Goal: Use online tool/utility: Utilize a website feature to perform a specific function

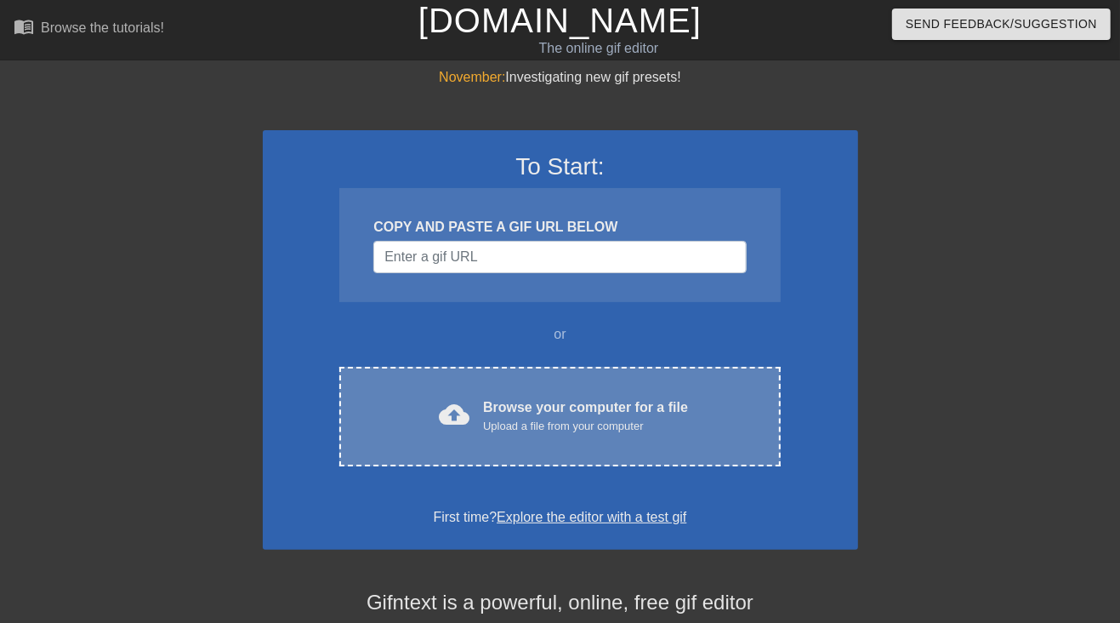
click at [561, 407] on div "Browse your computer for a file Upload a file from your computer" at bounding box center [585, 415] width 205 height 37
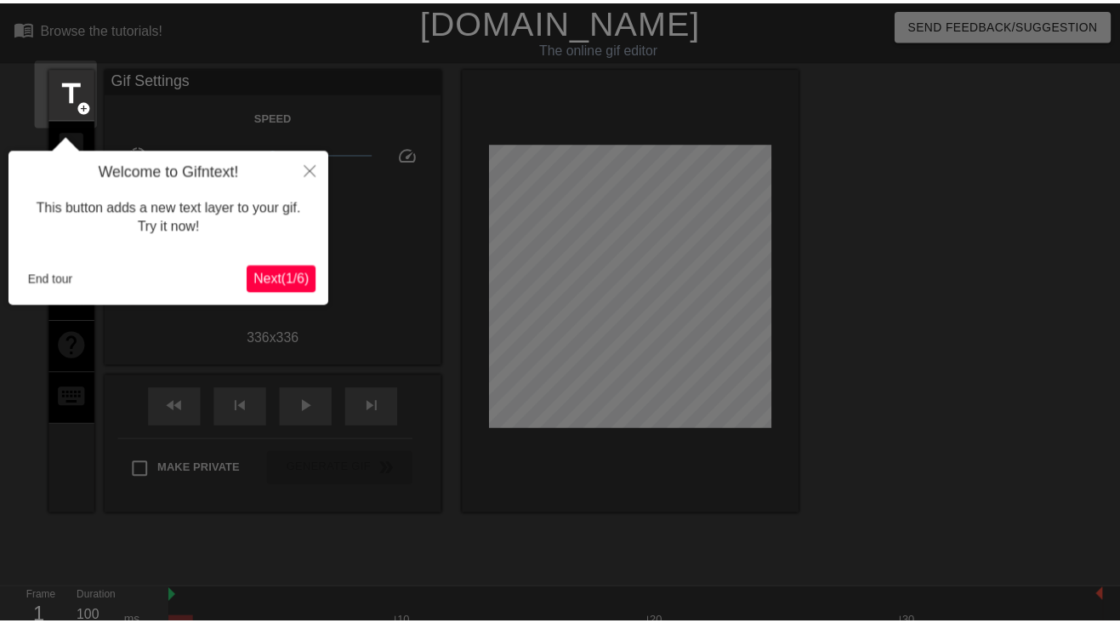
scroll to position [42, 0]
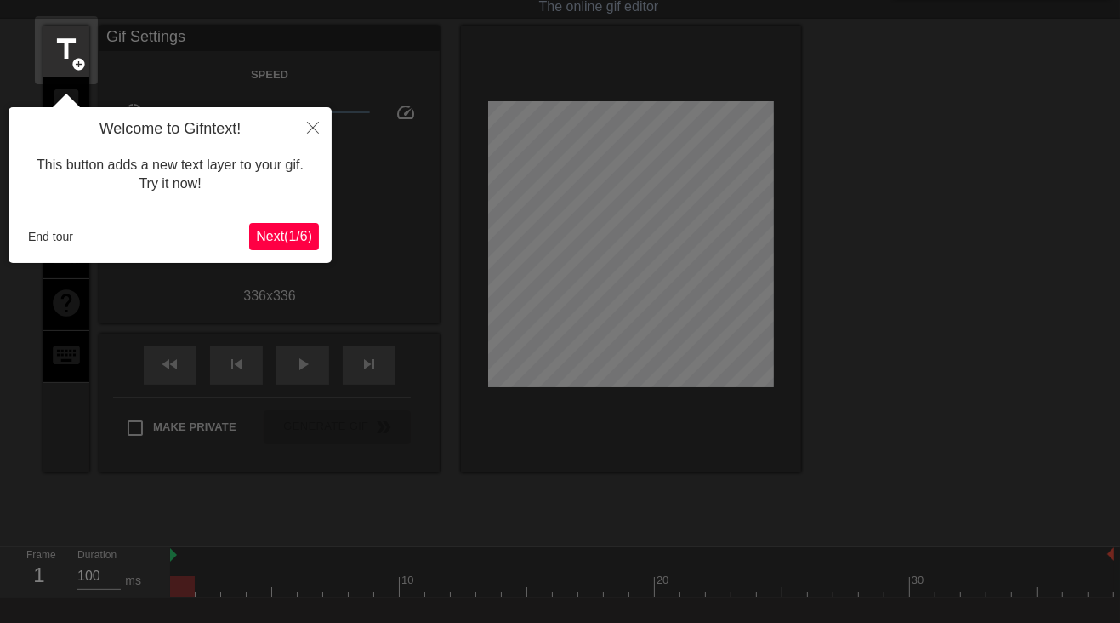
click at [298, 236] on span "Next ( 1 / 6 )" at bounding box center [284, 236] width 56 height 14
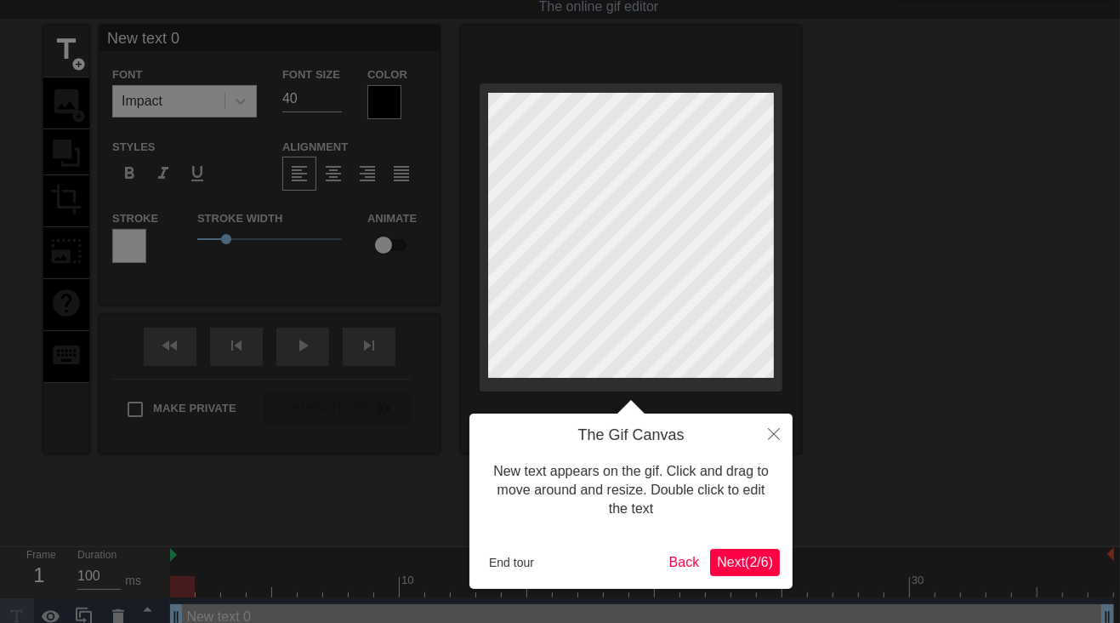
scroll to position [0, 0]
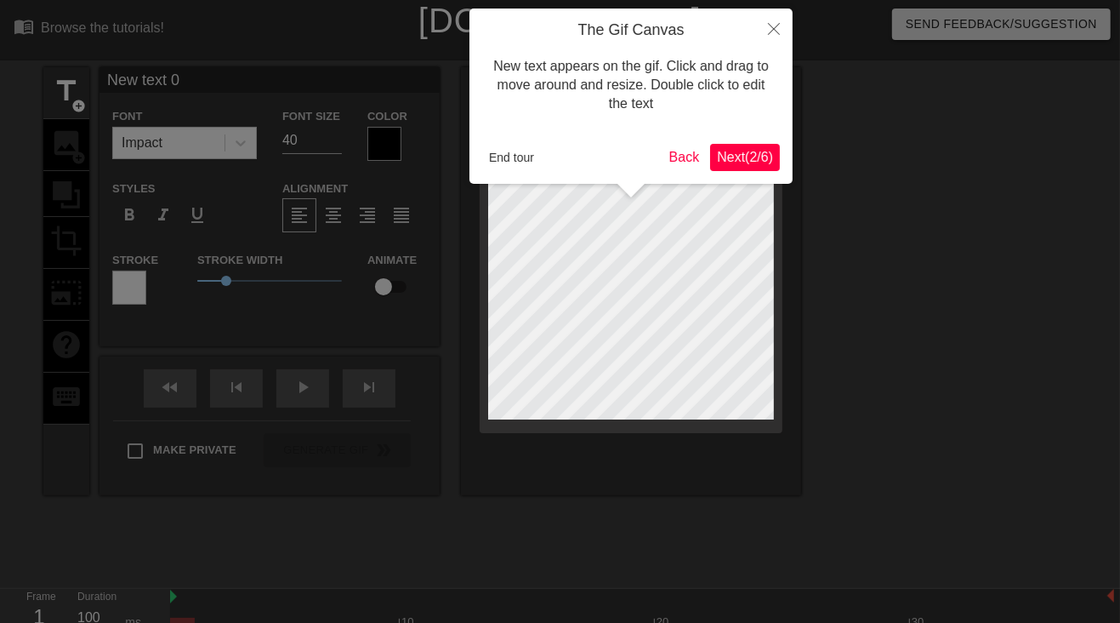
click at [739, 164] on span "Next ( 2 / 6 )" at bounding box center [745, 157] width 56 height 14
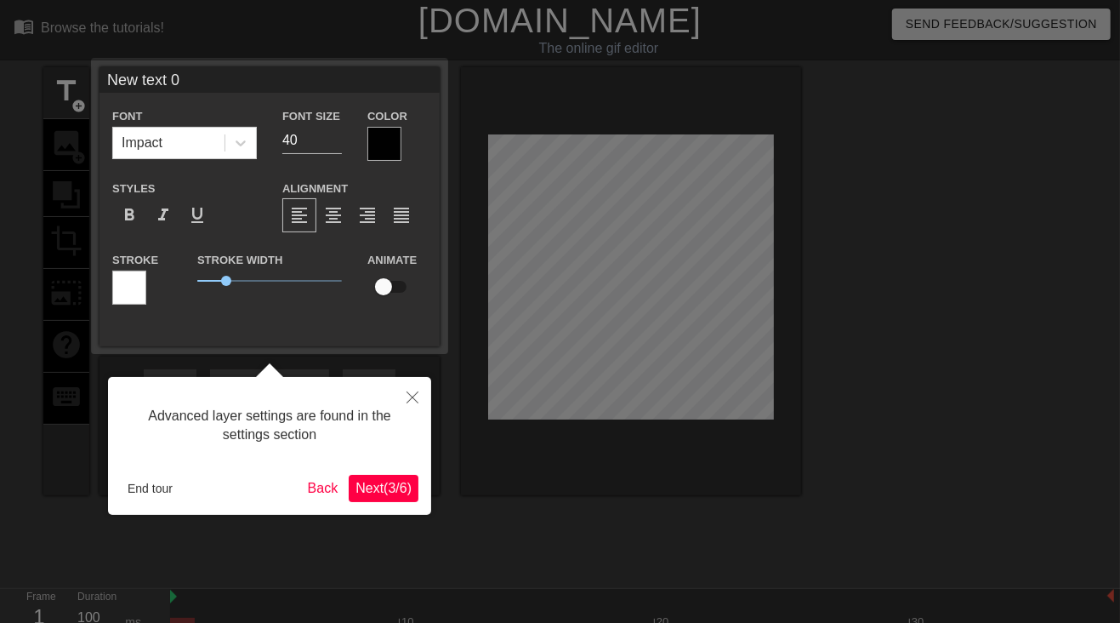
scroll to position [42, 0]
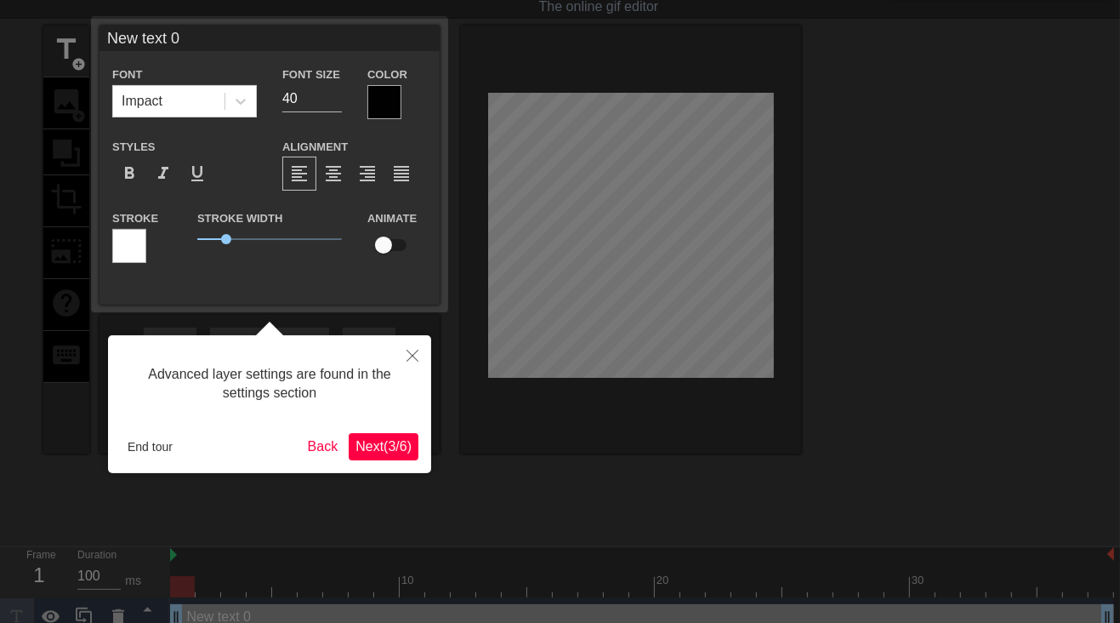
click at [391, 442] on span "Next ( 3 / 6 )" at bounding box center [384, 446] width 56 height 14
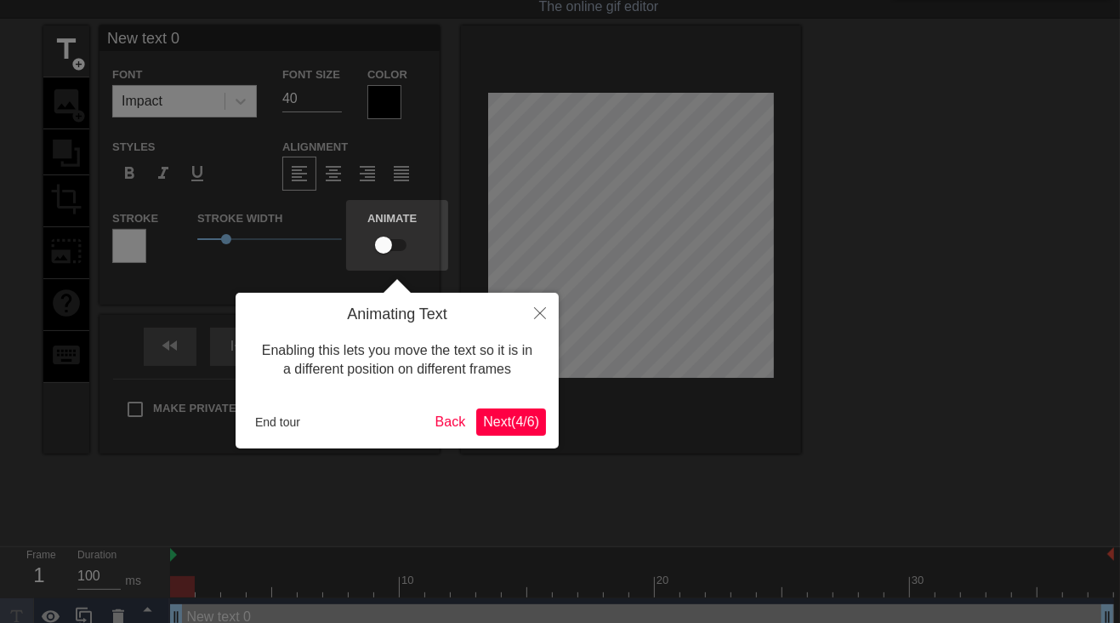
scroll to position [0, 0]
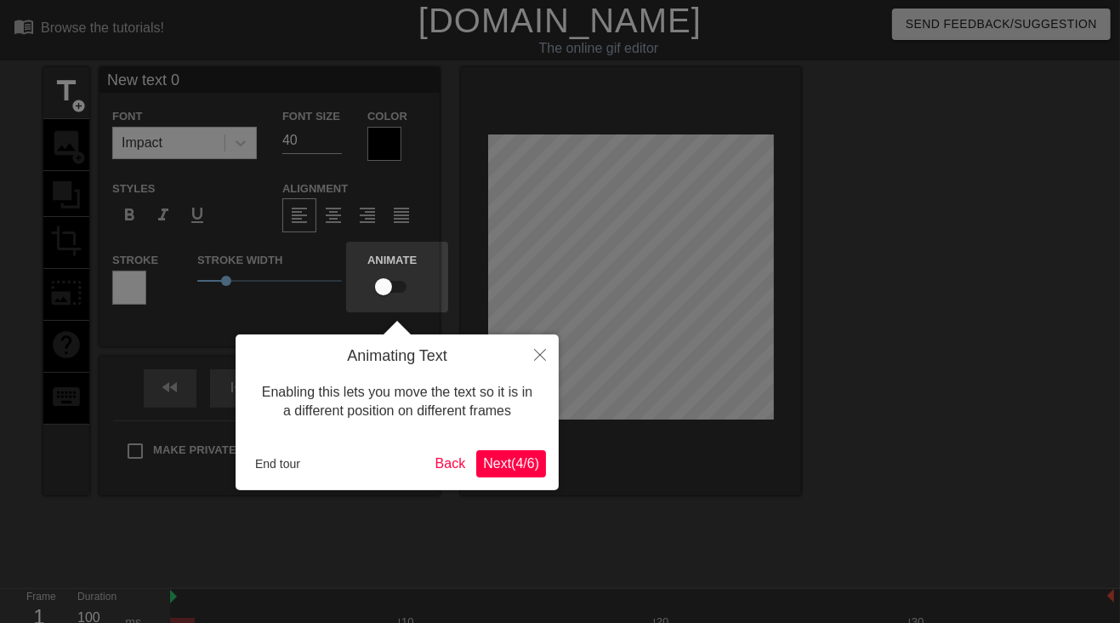
click at [527, 466] on span "Next ( 4 / 6 )" at bounding box center [511, 463] width 56 height 14
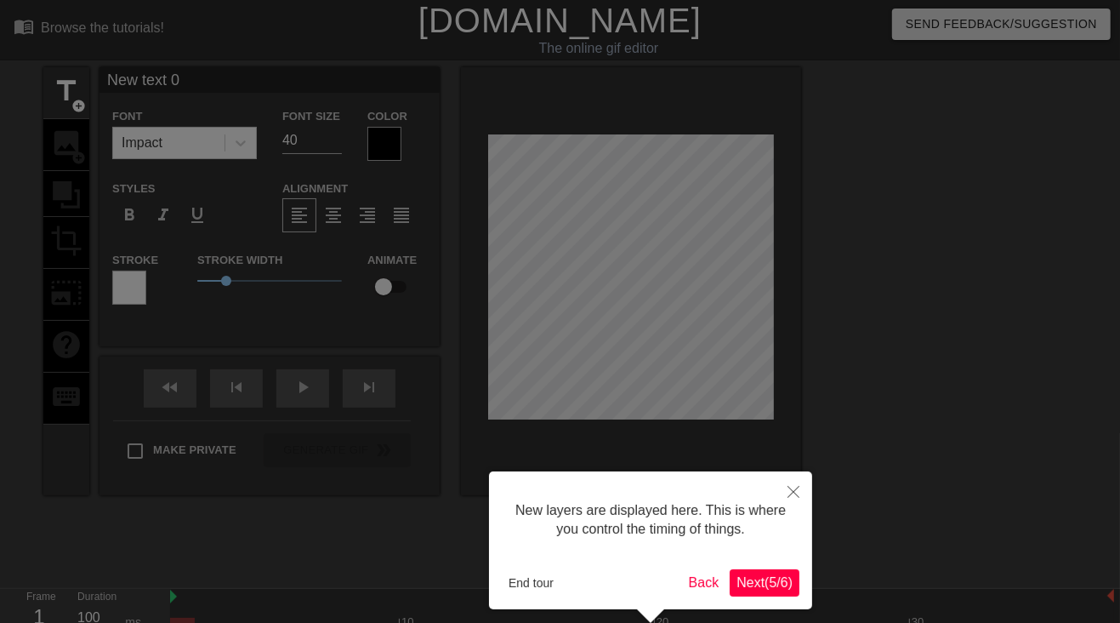
scroll to position [71, 0]
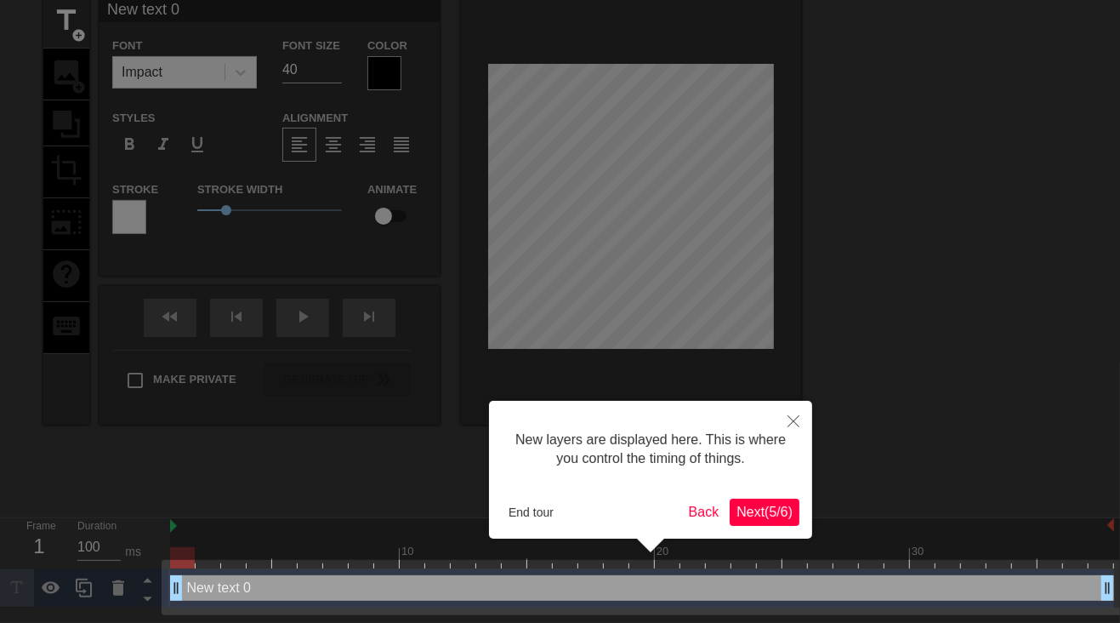
click at [771, 504] on span "Next ( 5 / 6 )" at bounding box center [765, 511] width 56 height 14
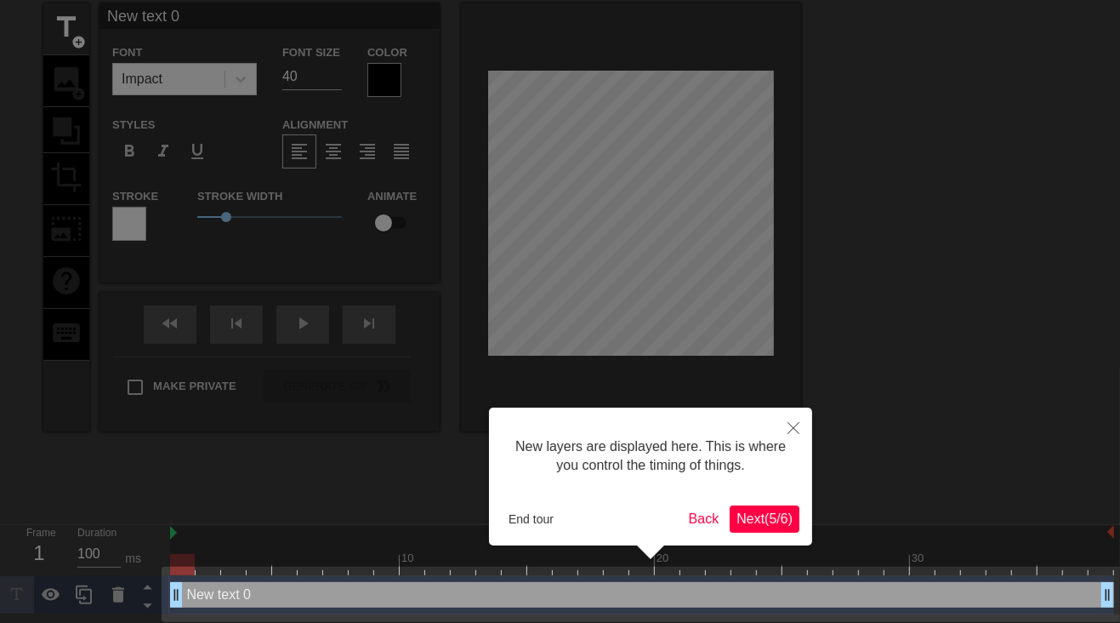
scroll to position [0, 0]
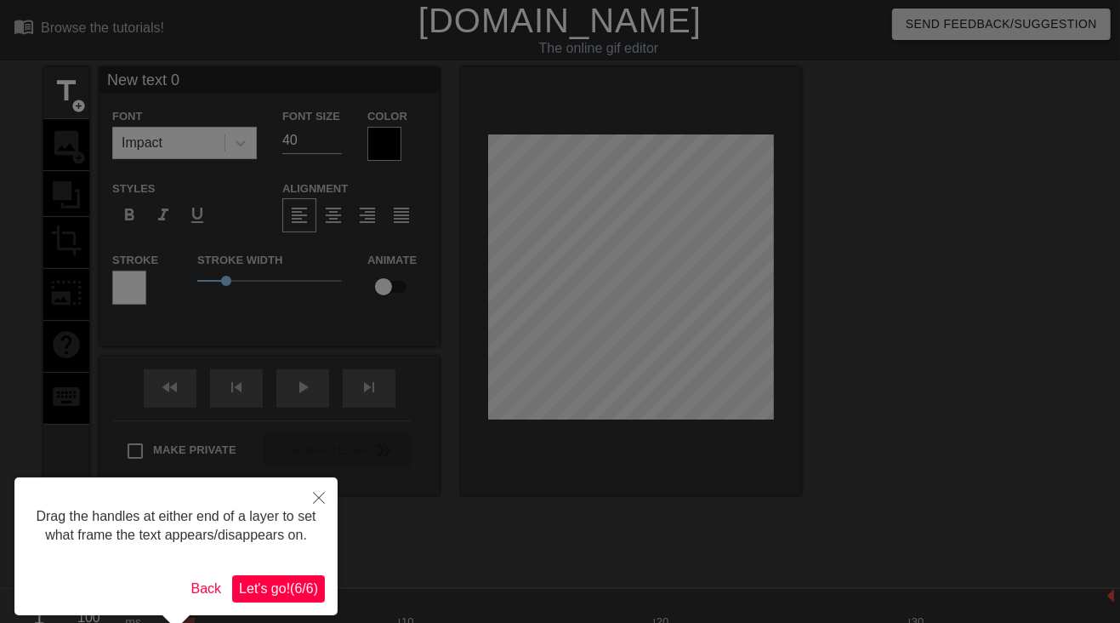
drag, startPoint x: 312, startPoint y: 570, endPoint x: 302, endPoint y: 577, distance: 12.3
click at [309, 572] on div "Drag the handles at either end of a layer to set what frame the text appears/di…" at bounding box center [175, 546] width 323 height 138
click at [302, 581] on span "Let's go! ( 6 / 6 )" at bounding box center [278, 588] width 79 height 14
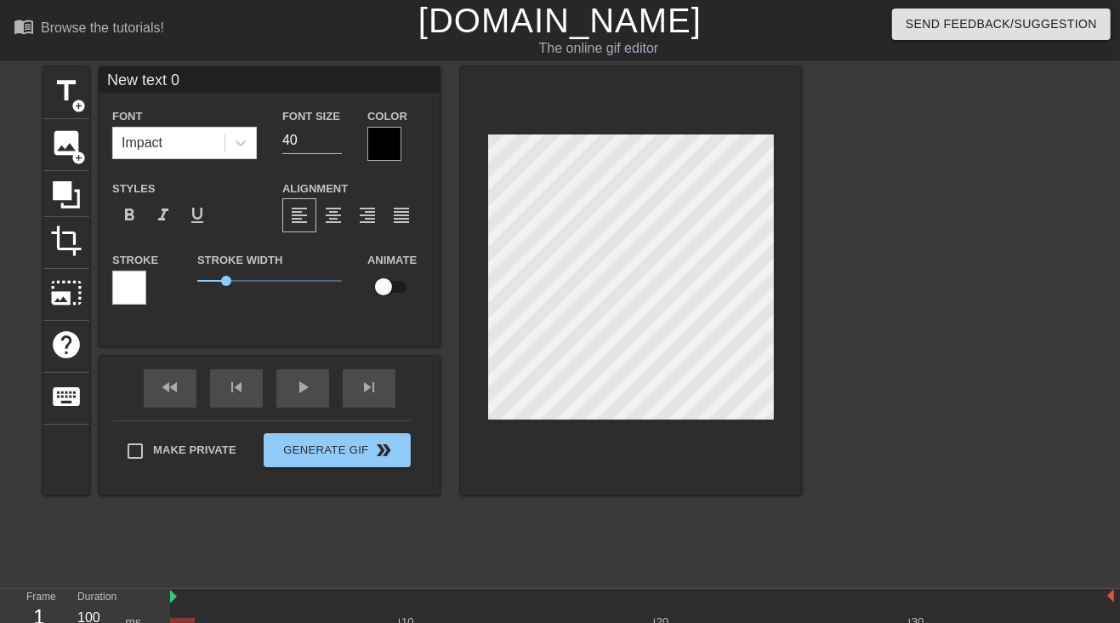
scroll to position [59, 0]
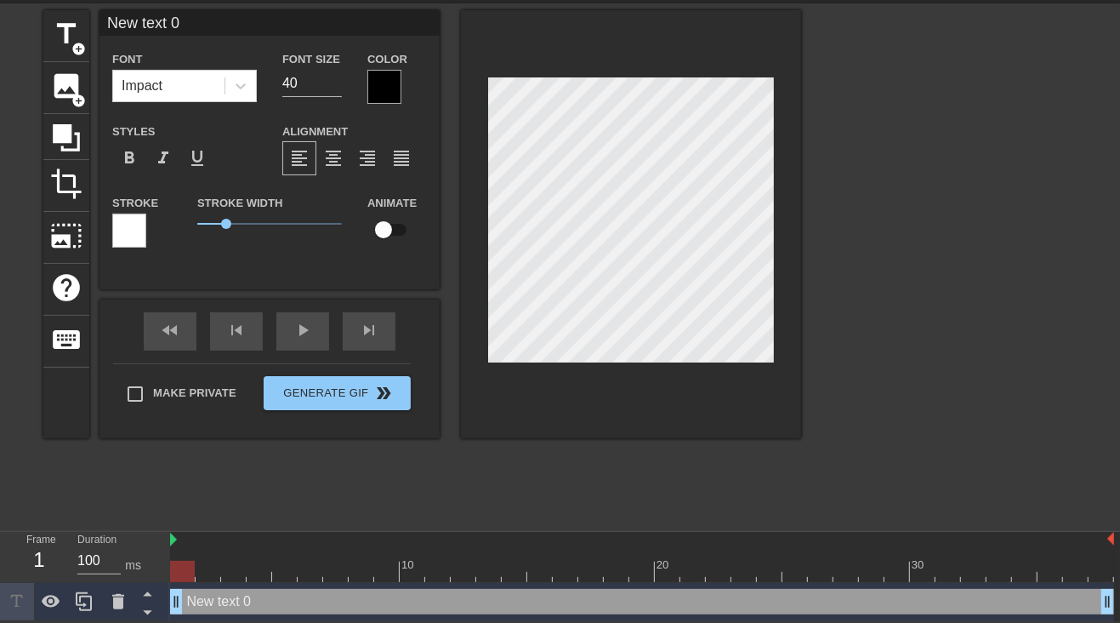
click at [207, 22] on input "New text 0" at bounding box center [270, 23] width 340 height 26
drag, startPoint x: 209, startPoint y: 19, endPoint x: 71, endPoint y: 30, distance: 138.3
click at [72, 28] on div "title add_circle image add_circle crop photo_size_select_large help keyboard Ne…" at bounding box center [422, 224] width 758 height 428
type input "[DEMOGRAPHIC_DATA]"
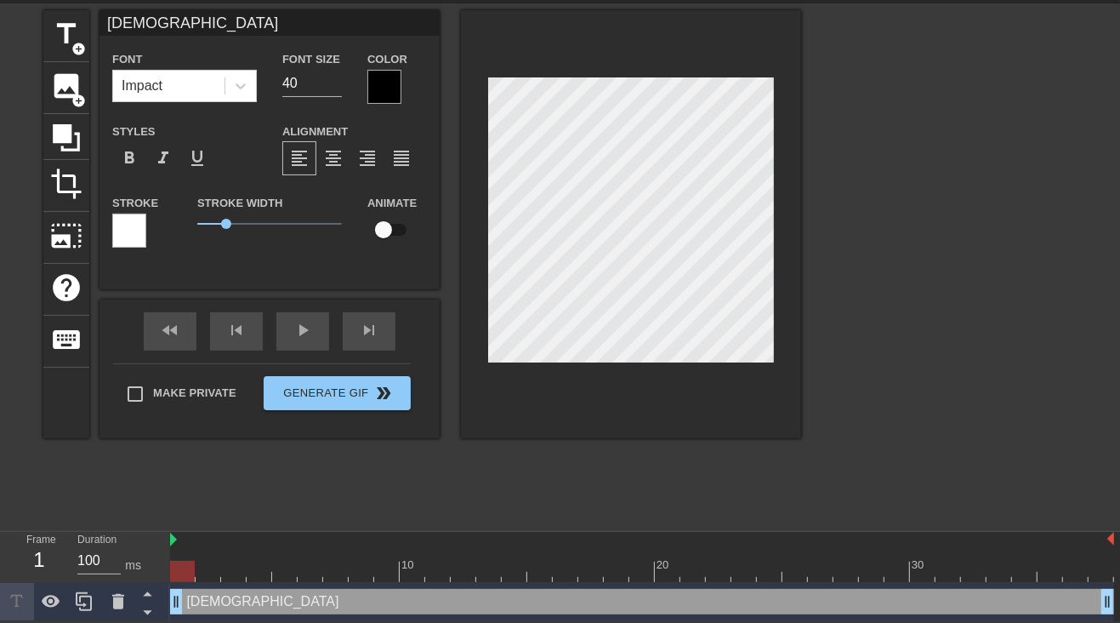
click at [180, 568] on div at bounding box center [182, 571] width 25 height 21
click at [77, 50] on span "add_circle" at bounding box center [78, 49] width 14 height 14
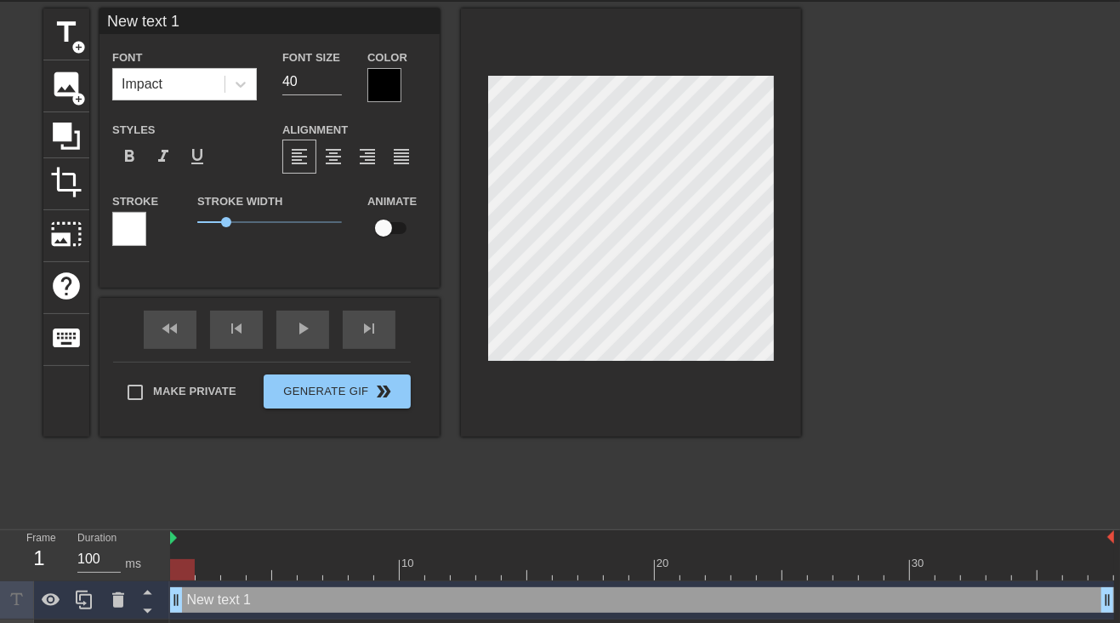
click at [186, 20] on input "New text 1" at bounding box center [270, 22] width 340 height 26
type input "N"
type input "MFA"
drag, startPoint x: 184, startPoint y: 567, endPoint x: 292, endPoint y: 569, distance: 108.1
click at [292, 569] on div at bounding box center [284, 569] width 25 height 21
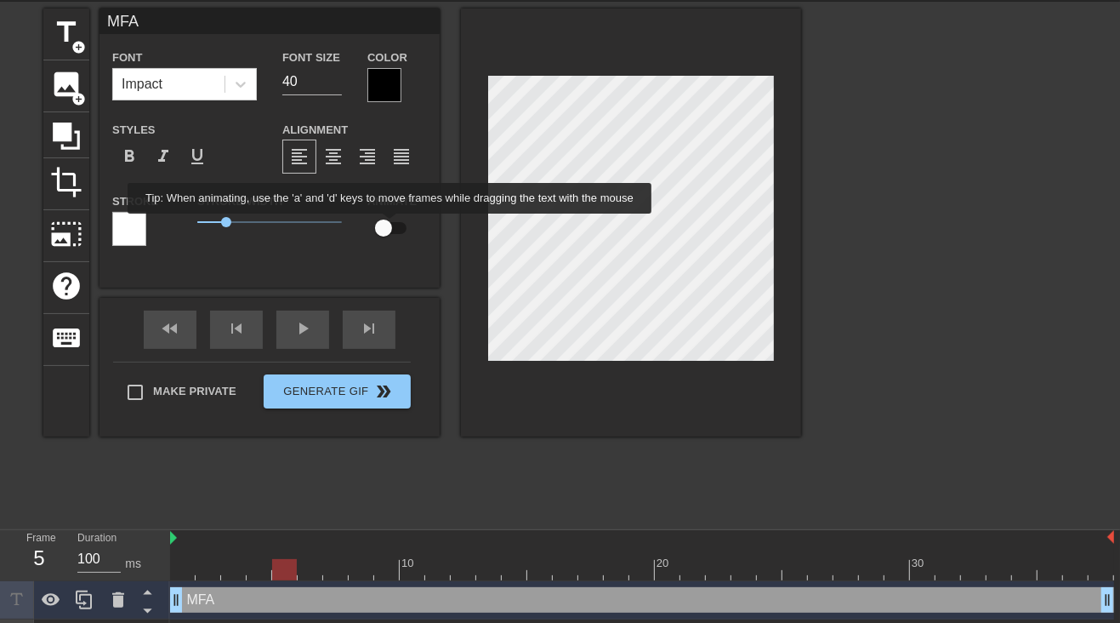
click at [390, 228] on input "checkbox" at bounding box center [383, 228] width 97 height 32
checkbox input "true"
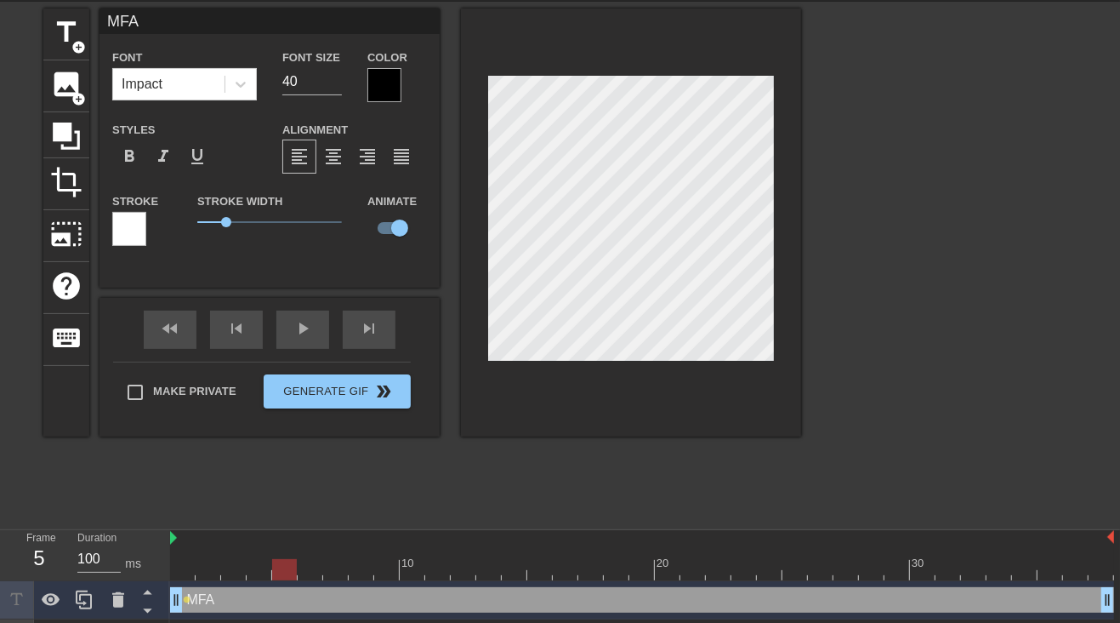
scroll to position [96, 0]
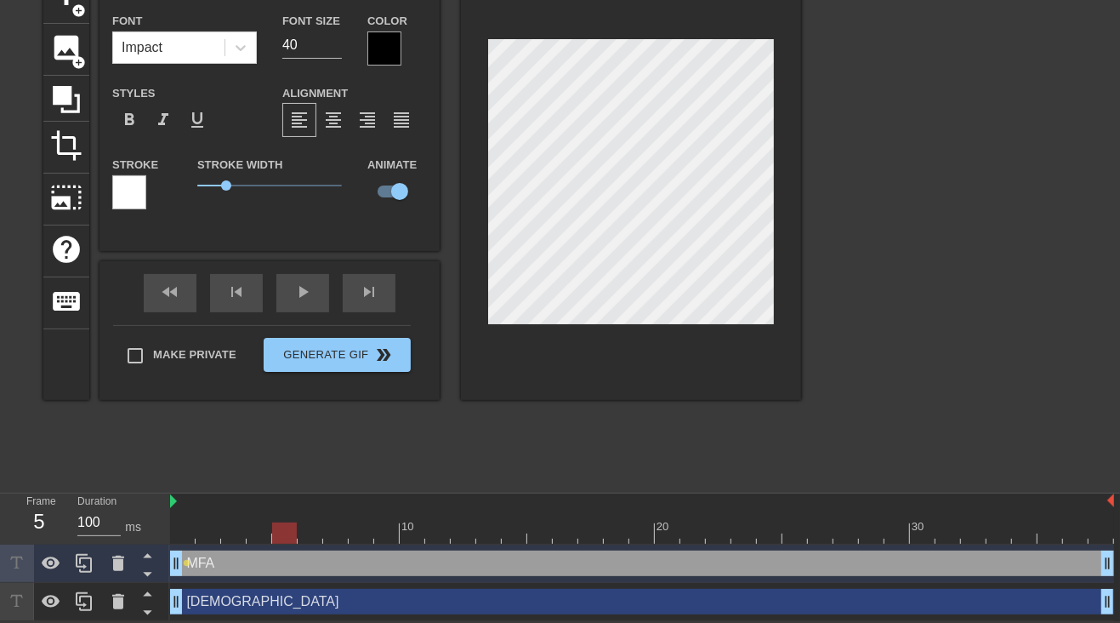
click at [247, 605] on div "[DEMOGRAPHIC_DATA] drag_handle drag_handle" at bounding box center [642, 602] width 944 height 26
type input "[DEMOGRAPHIC_DATA]"
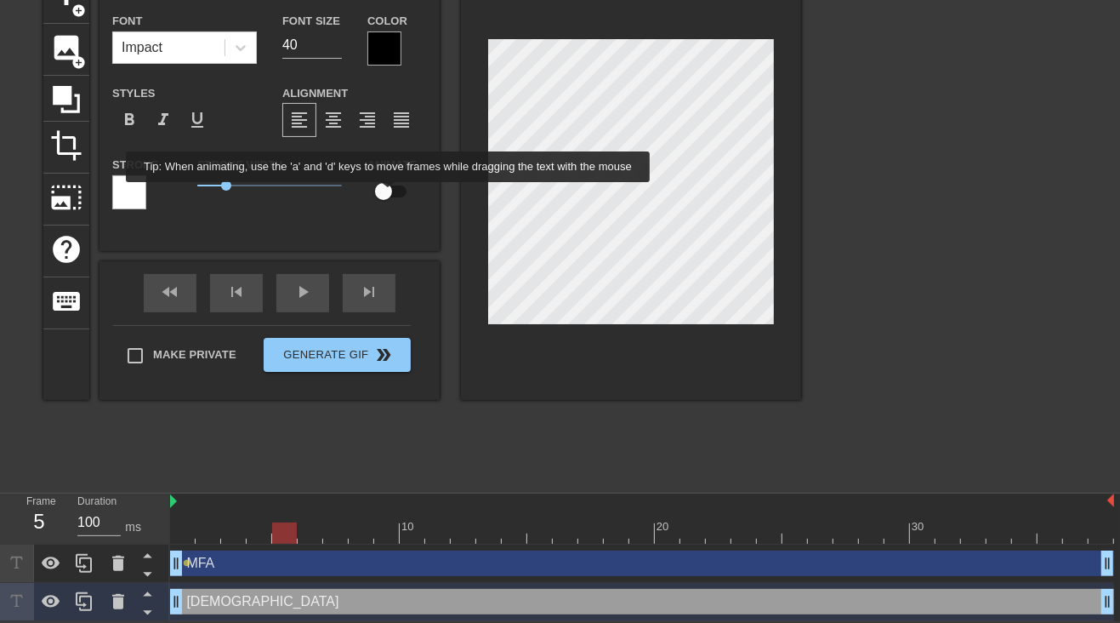
click at [389, 186] on input "checkbox" at bounding box center [383, 191] width 97 height 32
checkbox input "true"
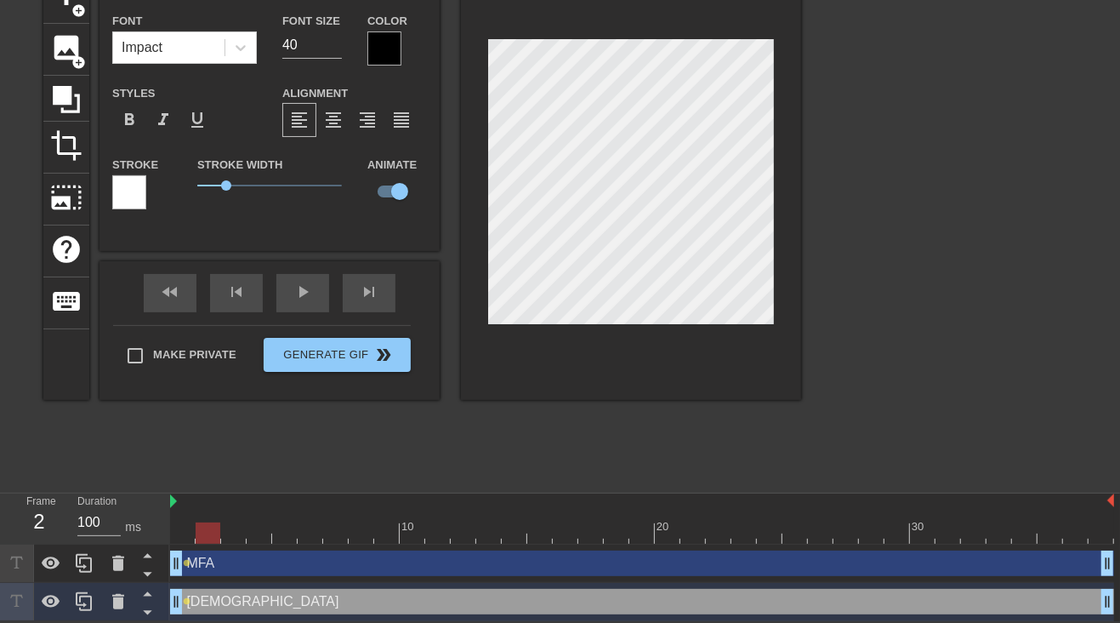
drag, startPoint x: 285, startPoint y: 531, endPoint x: 209, endPoint y: 520, distance: 76.5
click at [209, 522] on div at bounding box center [208, 532] width 25 height 21
drag, startPoint x: 215, startPoint y: 531, endPoint x: 236, endPoint y: 529, distance: 21.3
click at [236, 529] on div at bounding box center [233, 532] width 25 height 21
drag, startPoint x: 232, startPoint y: 526, endPoint x: 262, endPoint y: 521, distance: 30.1
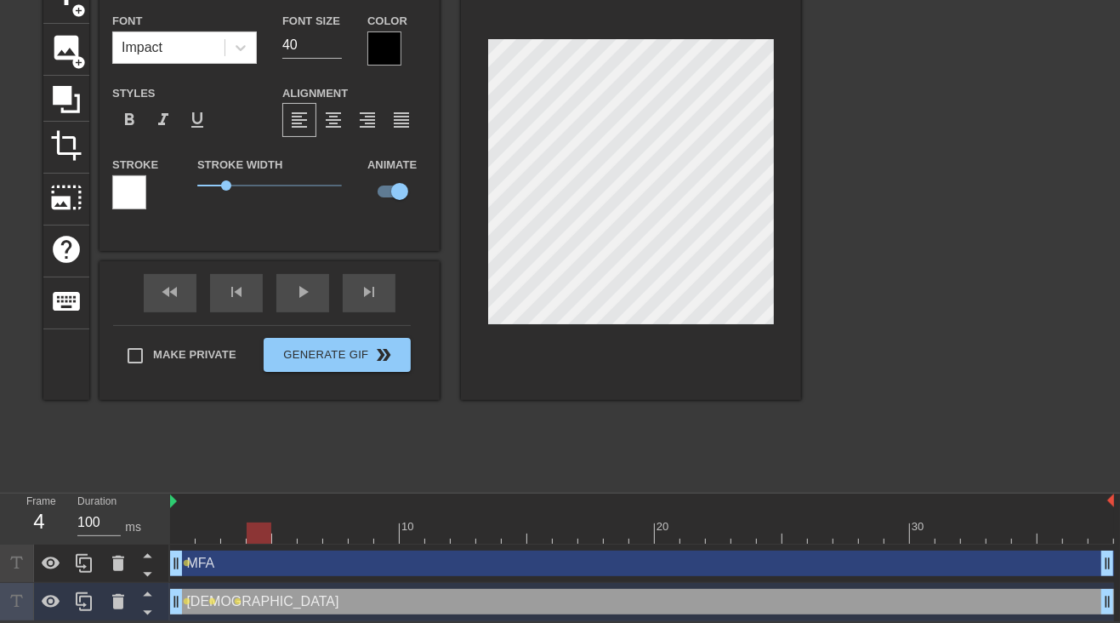
click at [262, 522] on div at bounding box center [259, 532] width 25 height 21
drag, startPoint x: 263, startPoint y: 530, endPoint x: 282, endPoint y: 527, distance: 18.9
click at [282, 527] on div at bounding box center [284, 532] width 25 height 21
drag, startPoint x: 289, startPoint y: 536, endPoint x: 302, endPoint y: 534, distance: 12.9
click at [302, 534] on div at bounding box center [310, 532] width 25 height 21
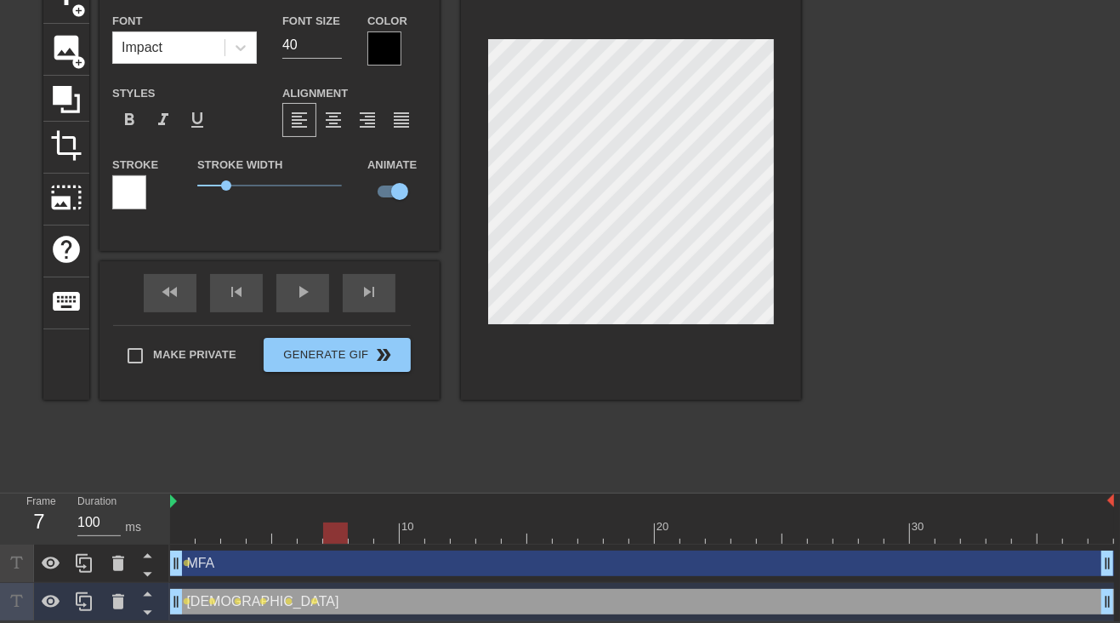
drag, startPoint x: 315, startPoint y: 535, endPoint x: 326, endPoint y: 532, distance: 11.6
click at [326, 532] on div at bounding box center [335, 532] width 25 height 21
drag, startPoint x: 334, startPoint y: 533, endPoint x: 358, endPoint y: 531, distance: 23.9
click at [358, 531] on div at bounding box center [361, 532] width 25 height 21
drag, startPoint x: 361, startPoint y: 533, endPoint x: 528, endPoint y: 563, distance: 170.4
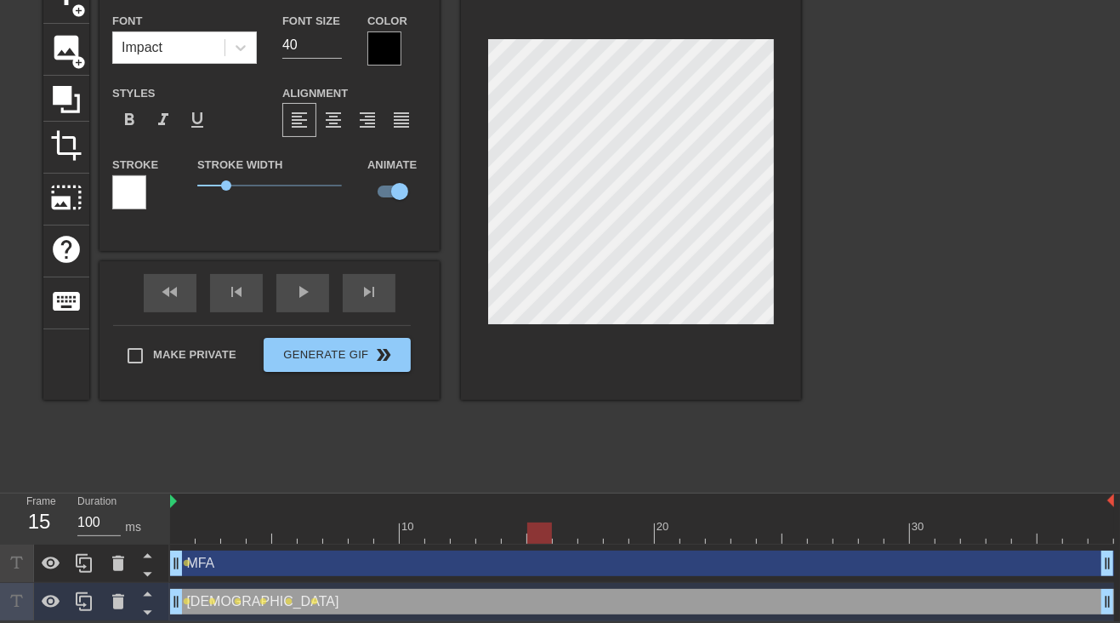
click at [528, 563] on div "10 20 30 MFA drag_handle drag_handle lens Christian drag_handle drag_handle len…" at bounding box center [645, 557] width 950 height 128
click at [595, 559] on div "MFA drag_handle drag_handle" at bounding box center [642, 563] width 944 height 26
drag, startPoint x: 531, startPoint y: 533, endPoint x: 670, endPoint y: 547, distance: 140.2
click at [670, 547] on div "10 20 30 MFA drag_handle drag_handle lens lens Christian drag_handle drag_handl…" at bounding box center [645, 557] width 950 height 128
drag, startPoint x: 670, startPoint y: 533, endPoint x: 685, endPoint y: 533, distance: 15.3
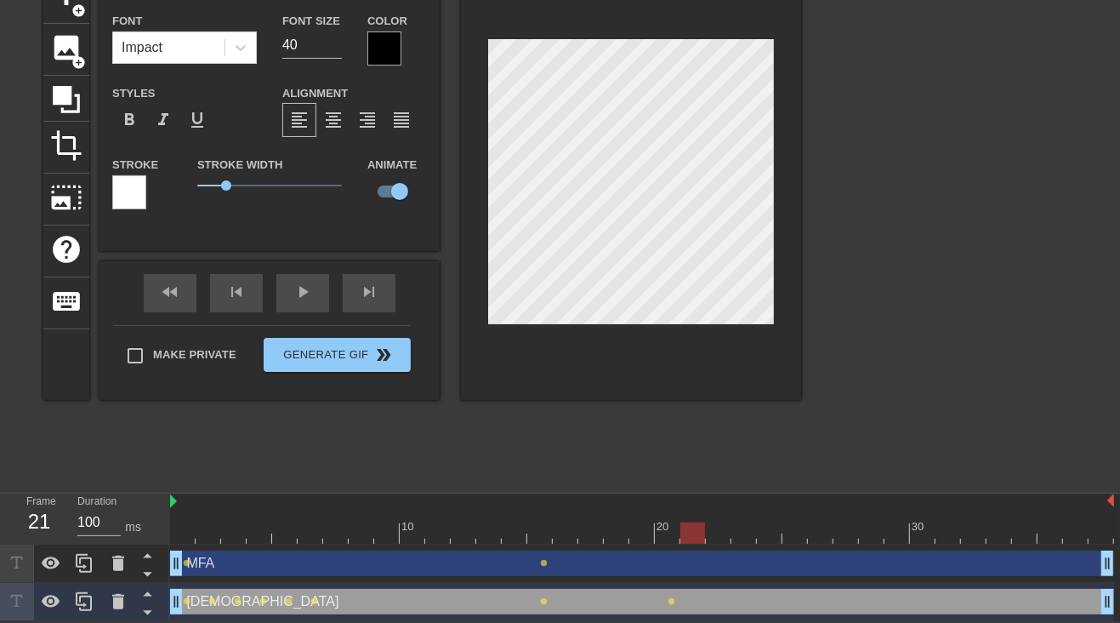
click at [685, 533] on div at bounding box center [693, 532] width 25 height 21
drag, startPoint x: 697, startPoint y: 527, endPoint x: 711, endPoint y: 526, distance: 14.6
click at [711, 526] on div at bounding box center [718, 532] width 25 height 21
drag, startPoint x: 733, startPoint y: 531, endPoint x: 744, endPoint y: 528, distance: 11.3
click at [744, 528] on div at bounding box center [744, 532] width 25 height 21
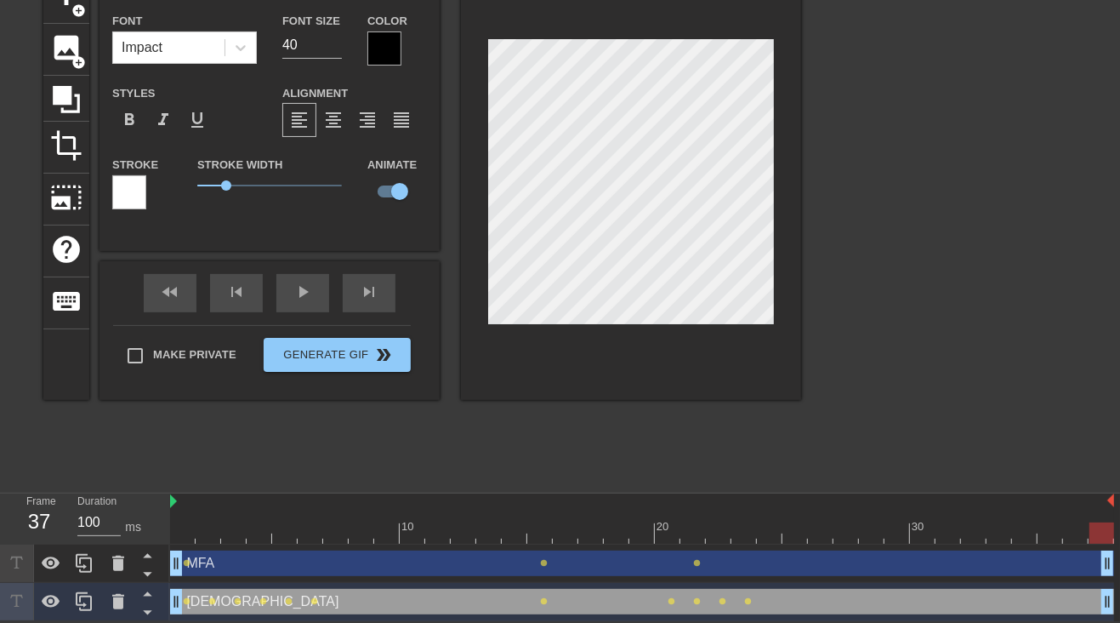
drag, startPoint x: 749, startPoint y: 527, endPoint x: 1091, endPoint y: 545, distance: 341.6
click at [1091, 545] on div "10 20 30 MFA drag_handle drag_handle lens lens lens Christian drag_handle drag_…" at bounding box center [645, 557] width 950 height 128
drag, startPoint x: 1091, startPoint y: 533, endPoint x: 1013, endPoint y: 535, distance: 77.4
click at [1013, 535] on div at bounding box center [1024, 532] width 25 height 21
drag, startPoint x: 999, startPoint y: 532, endPoint x: 1017, endPoint y: 531, distance: 17.9
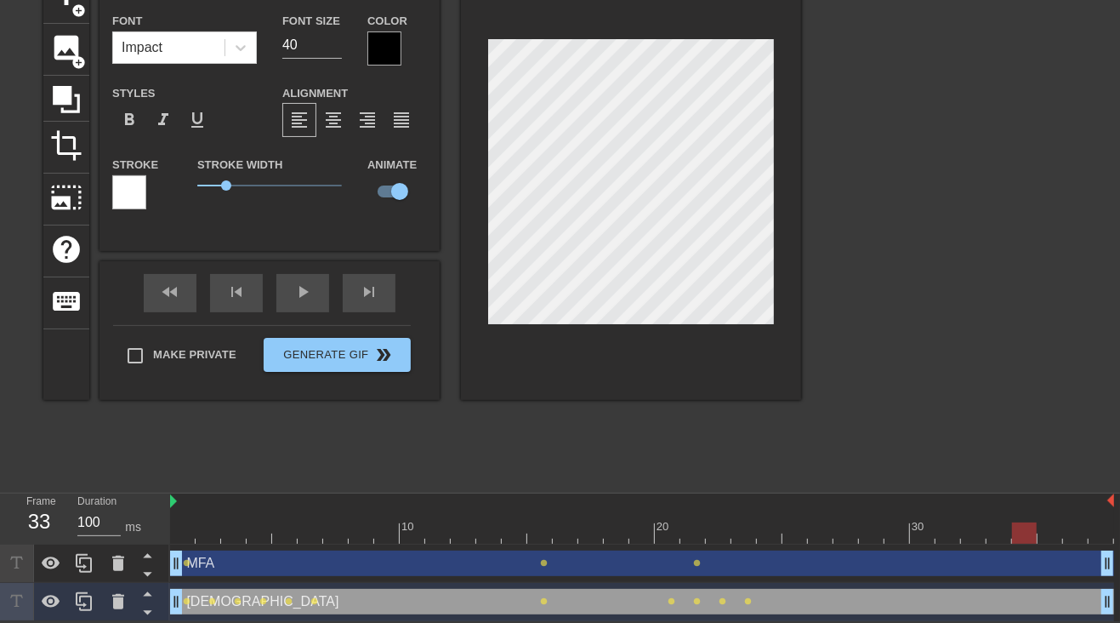
click at [1017, 531] on div at bounding box center [1024, 532] width 25 height 21
drag, startPoint x: 1011, startPoint y: 527, endPoint x: 1029, endPoint y: 527, distance: 17.9
click at [1025, 527] on div at bounding box center [1024, 532] width 25 height 21
click at [1039, 527] on div at bounding box center [642, 532] width 944 height 21
type input "MFA"
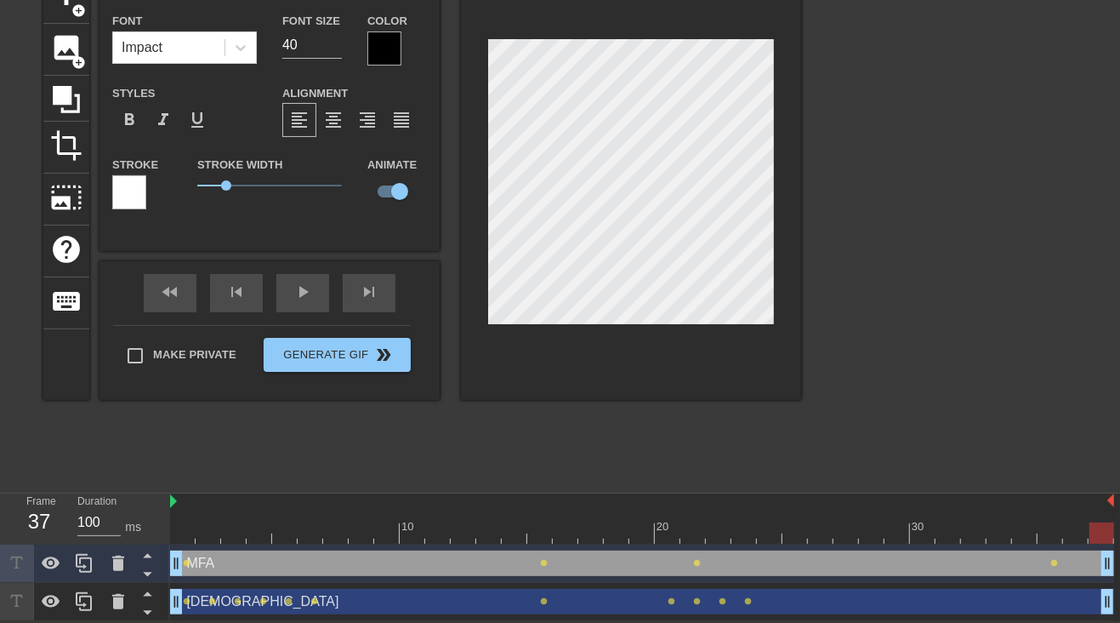
drag, startPoint x: 1081, startPoint y: 532, endPoint x: 1108, endPoint y: 532, distance: 26.4
click at [1108, 532] on div at bounding box center [1102, 532] width 25 height 21
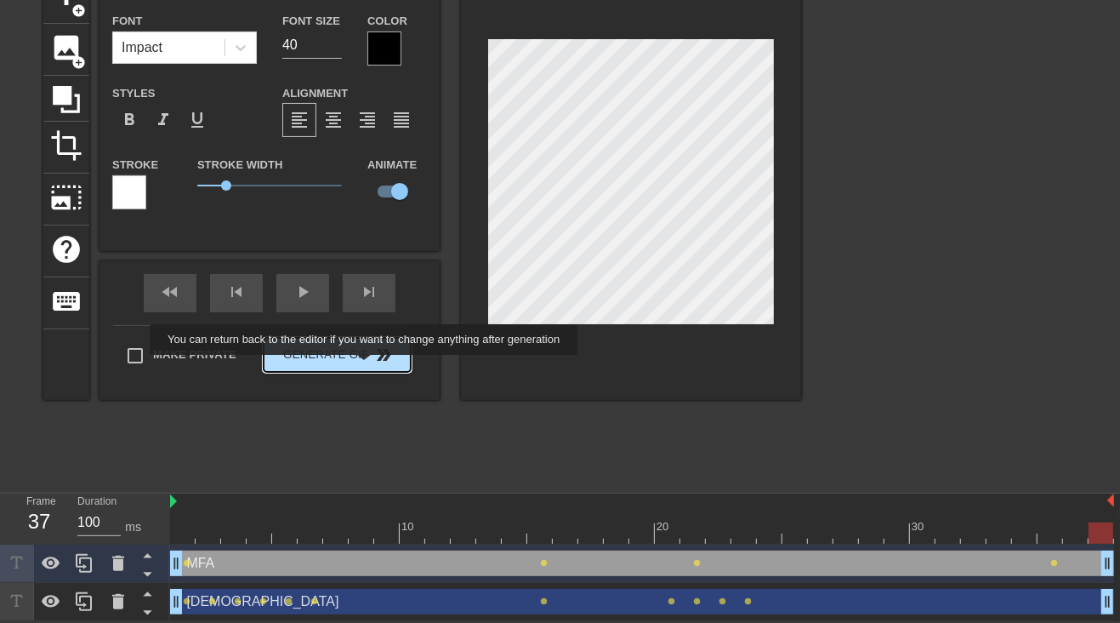
click at [366, 367] on button "Generate Gif double_arrow" at bounding box center [337, 355] width 147 height 34
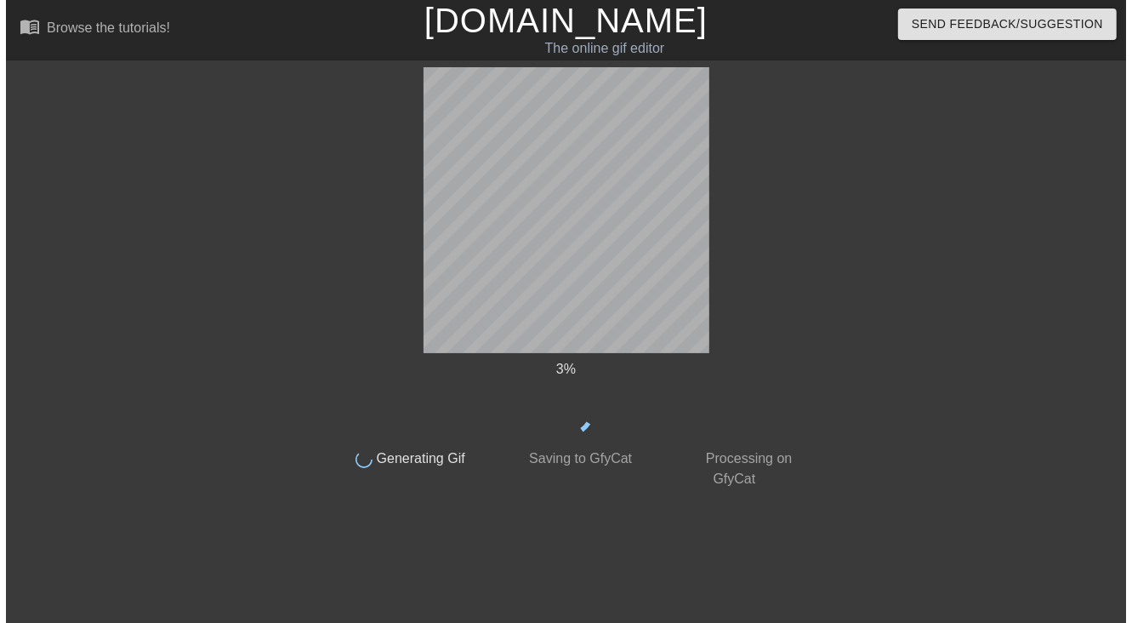
scroll to position [0, 0]
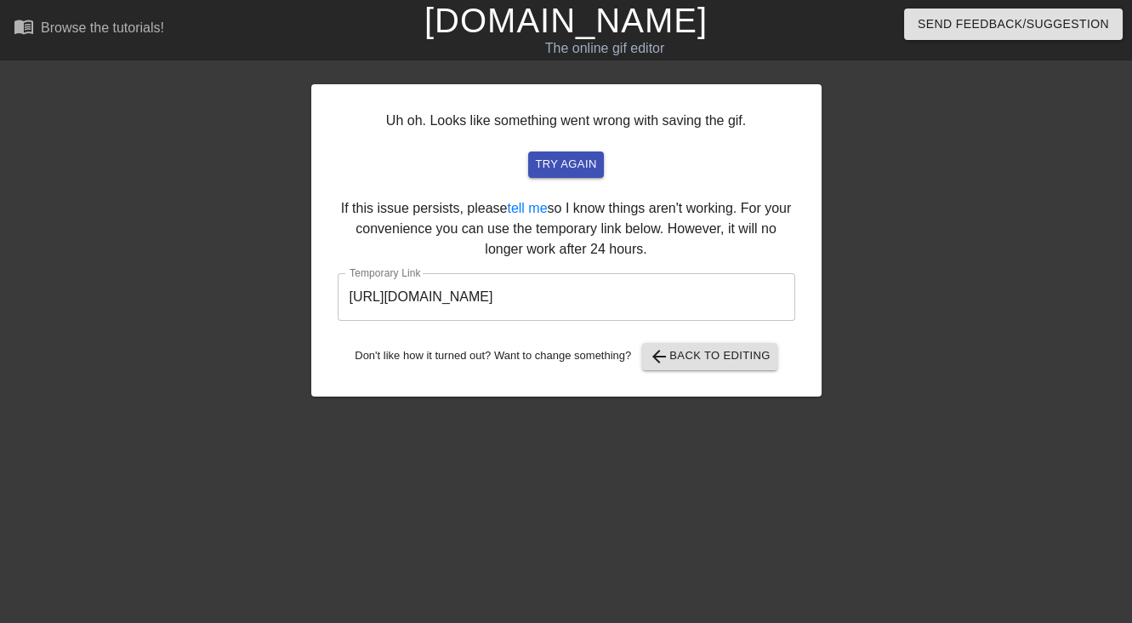
click at [707, 292] on input "[URL][DOMAIN_NAME]" at bounding box center [567, 297] width 458 height 48
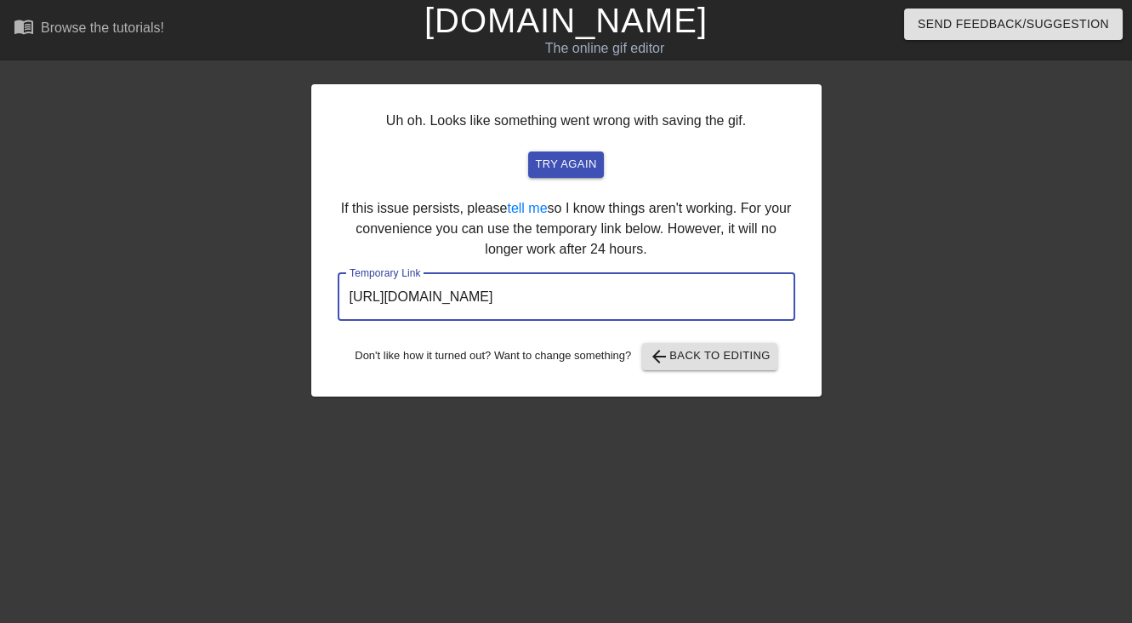
click at [709, 294] on input "[URL][DOMAIN_NAME]" at bounding box center [567, 297] width 458 height 48
click at [709, 295] on input "[URL][DOMAIN_NAME]" at bounding box center [567, 297] width 458 height 48
click at [709, 293] on input "[URL][DOMAIN_NAME]" at bounding box center [567, 297] width 458 height 48
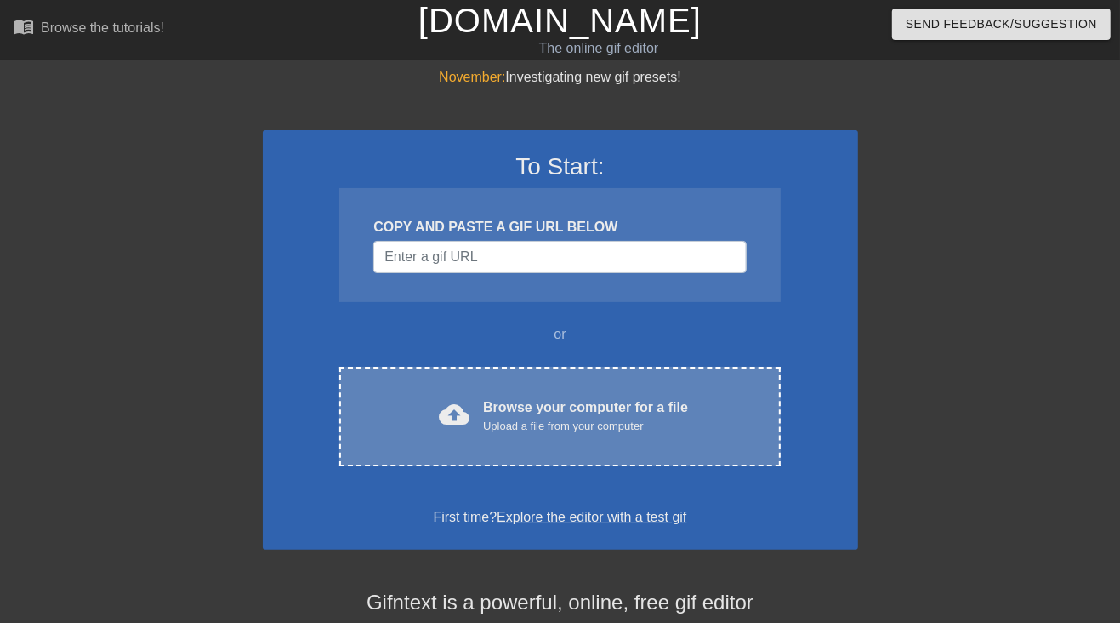
click at [573, 442] on div "cloud_upload Browse your computer for a file Upload a file from your computer C…" at bounding box center [559, 417] width 441 height 100
